Goal: Navigation & Orientation: Find specific page/section

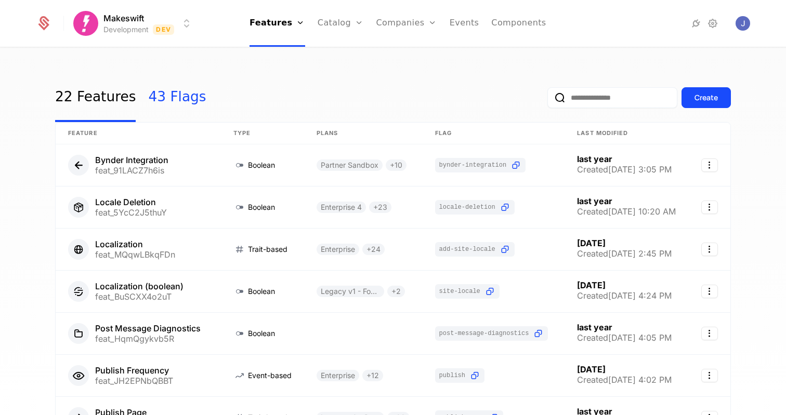
click at [175, 102] on link "43 Flags" at bounding box center [177, 97] width 58 height 49
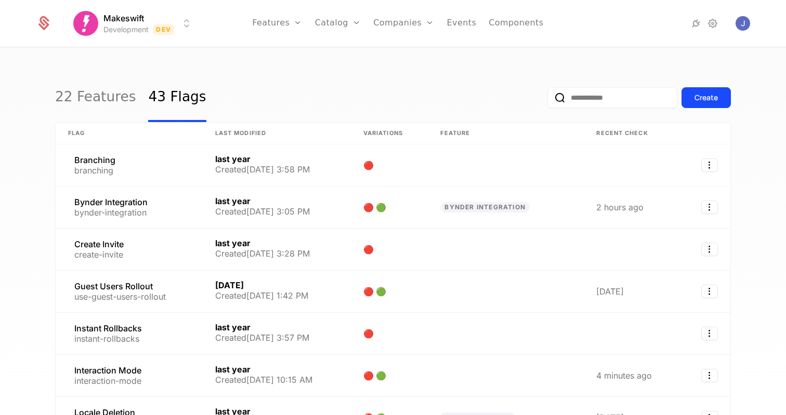
click at [176, 75] on link "43 Flags" at bounding box center [177, 97] width 58 height 49
click at [183, 22] on html "Makeswift Development Dev Features Features Flags Catalog Plans Add Ons Credits…" at bounding box center [393, 207] width 786 height 415
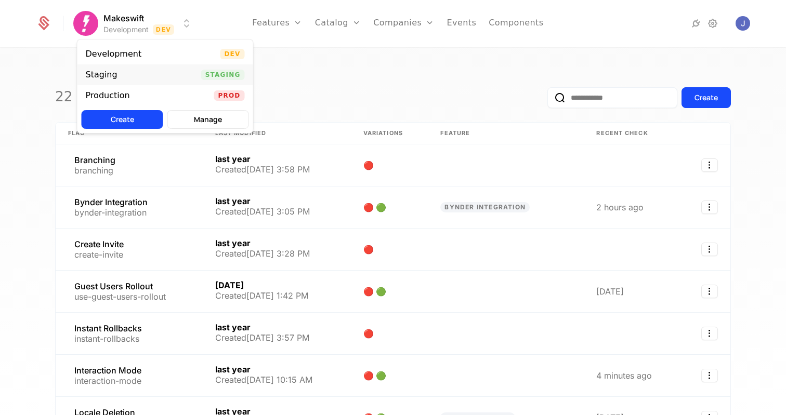
click at [162, 71] on div "Staging Staging" at bounding box center [165, 74] width 176 height 21
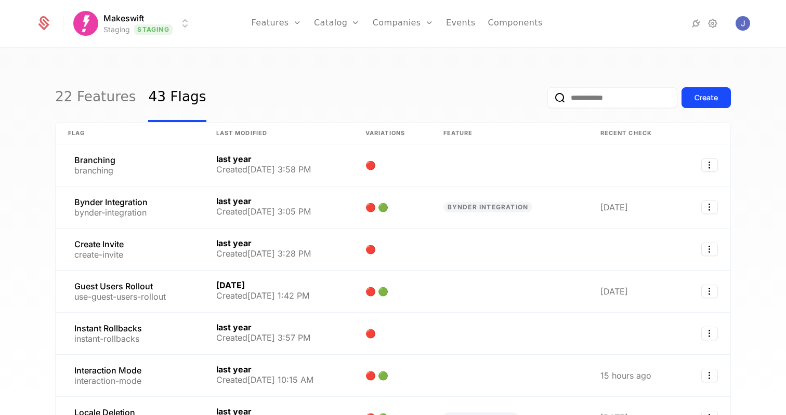
click at [171, 24] on html "Makeswift Staging Staging Features Features Flags Catalog Plans Add Ons Credits…" at bounding box center [393, 207] width 786 height 415
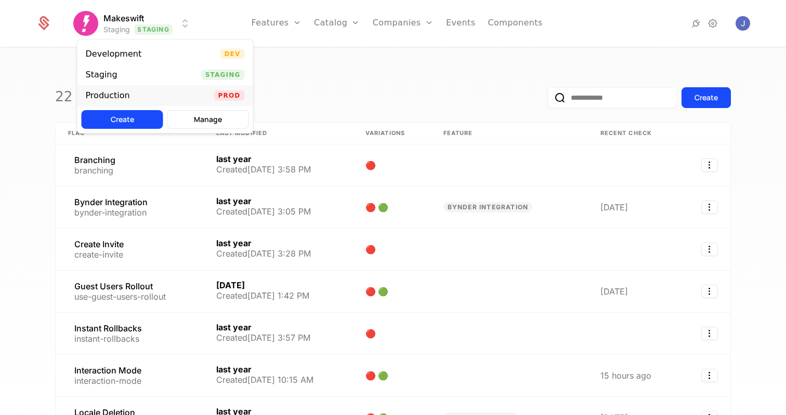
click at [169, 87] on div "Production Prod" at bounding box center [165, 95] width 176 height 21
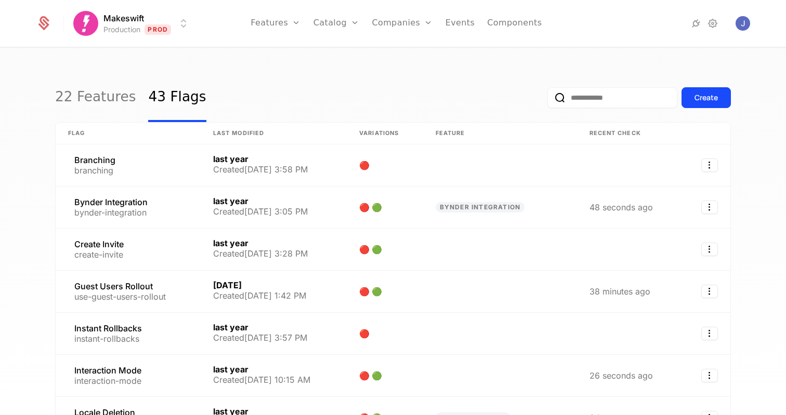
click at [199, 65] on div "22 Features 43 Flags Create Flag Last Modified Variations Feature Recent check …" at bounding box center [393, 234] width 786 height 373
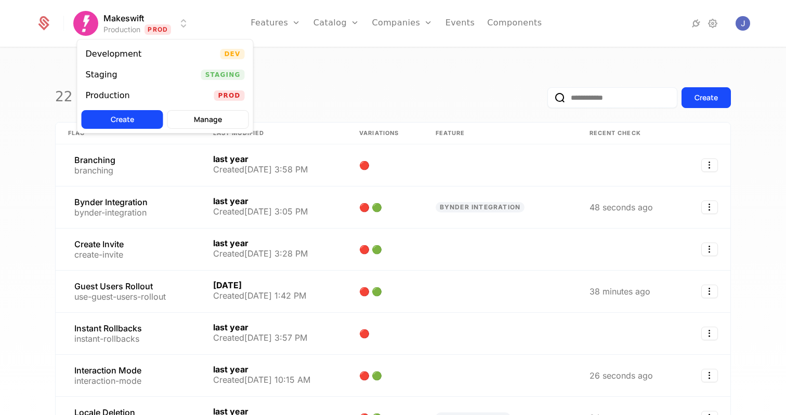
click at [177, 26] on html "Makeswift Production Prod Features Features Flags Catalog Plans Add Ons Credits…" at bounding box center [393, 207] width 786 height 415
click at [146, 75] on div "Staging Staging" at bounding box center [165, 74] width 176 height 21
